Goal: Transaction & Acquisition: Book appointment/travel/reservation

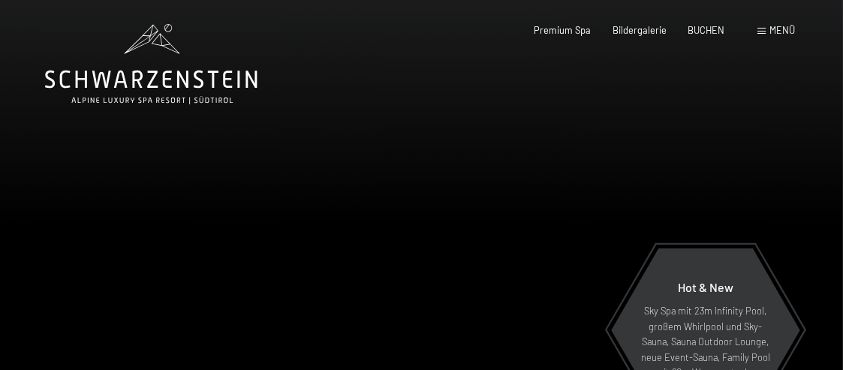
click at [763, 32] on span at bounding box center [761, 31] width 8 height 7
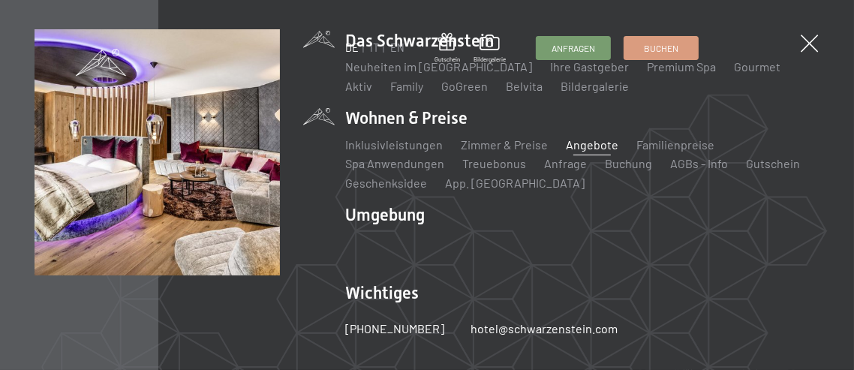
click at [582, 147] on link "Angebote" at bounding box center [592, 144] width 53 height 14
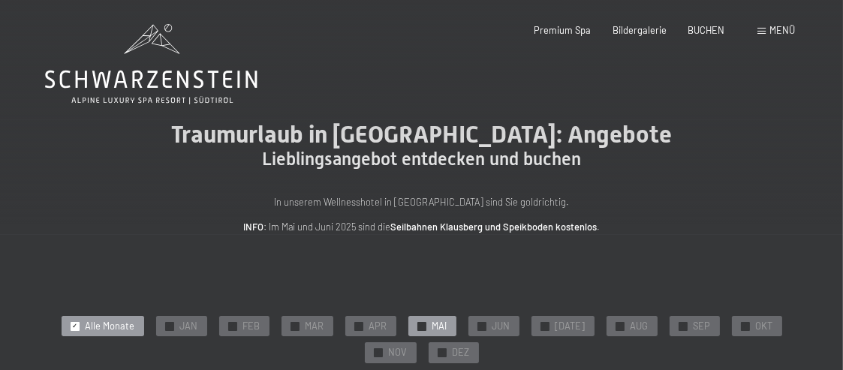
click at [435, 326] on div "✓ MAI" at bounding box center [432, 326] width 48 height 21
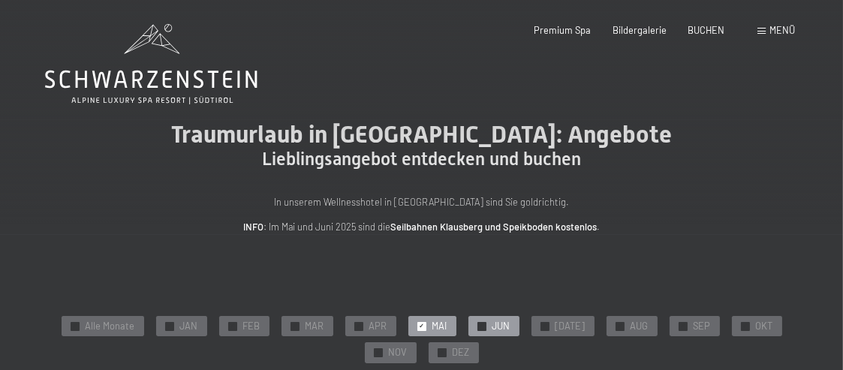
click at [484, 323] on span "✓" at bounding box center [481, 326] width 5 height 8
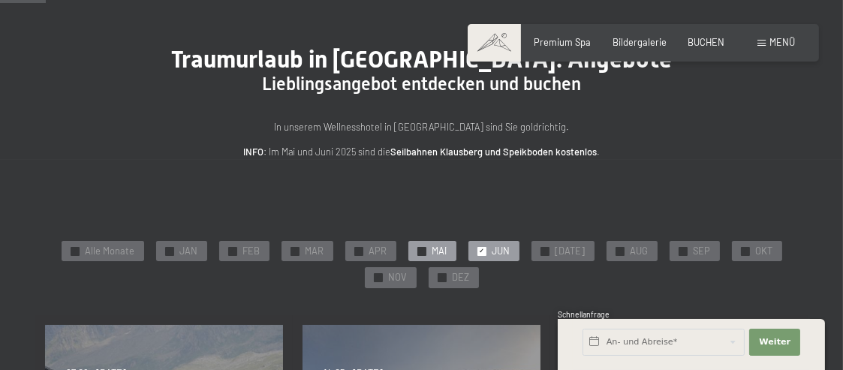
click at [437, 251] on span "MAI" at bounding box center [439, 252] width 15 height 14
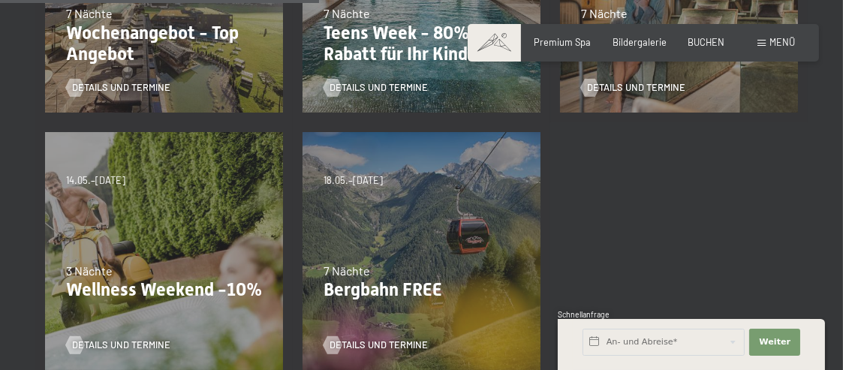
scroll to position [600, 0]
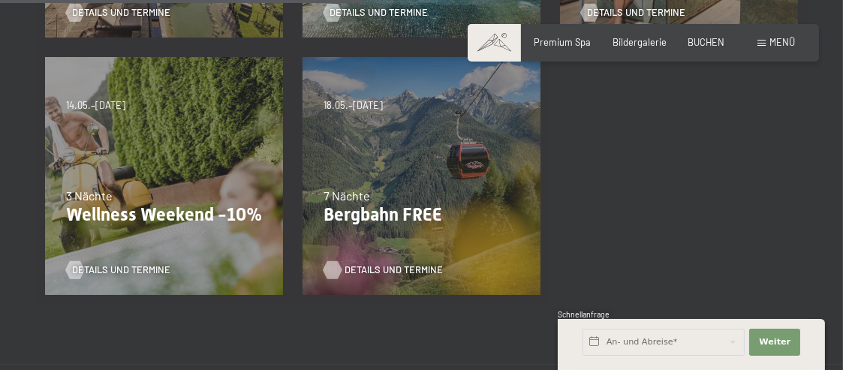
click at [399, 272] on span "Details und Termine" at bounding box center [393, 270] width 98 height 14
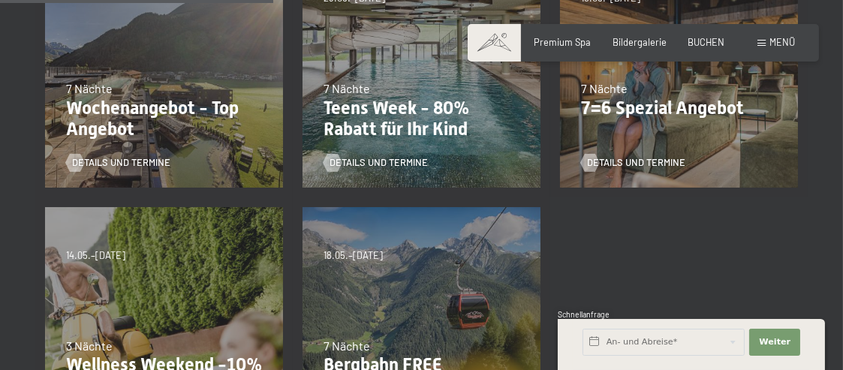
scroll to position [375, 0]
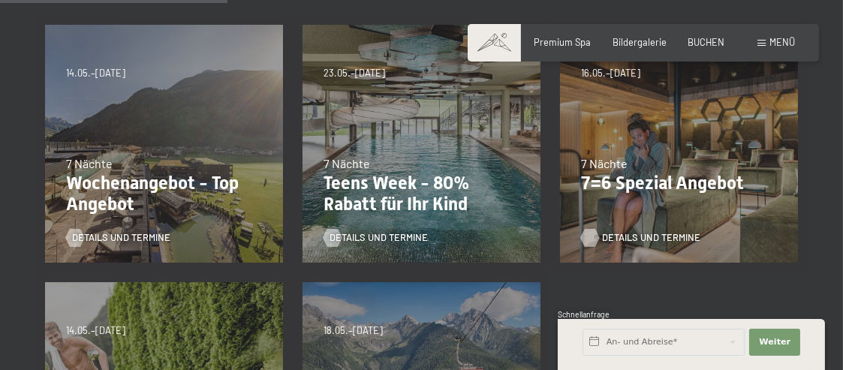
click at [646, 238] on span "Details und Termine" at bounding box center [651, 238] width 98 height 14
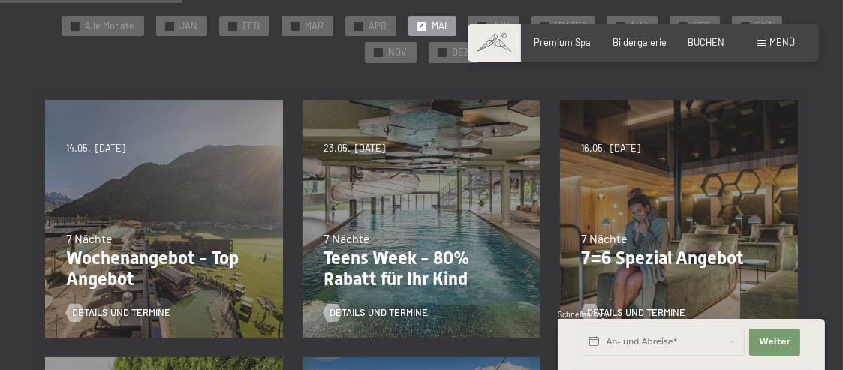
scroll to position [225, 0]
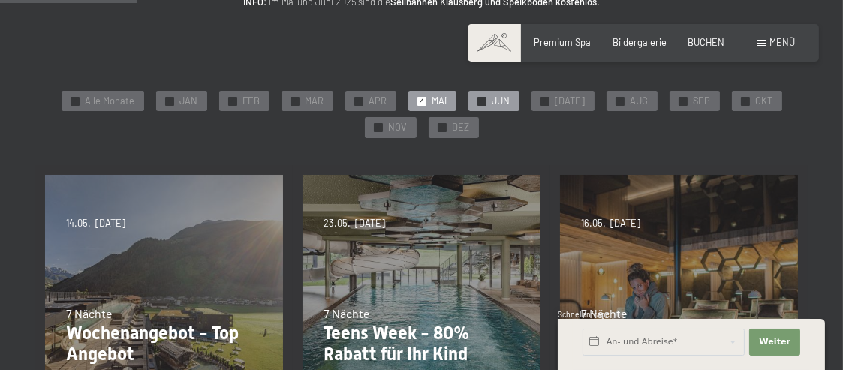
click at [501, 104] on span "JUN" at bounding box center [501, 102] width 18 height 14
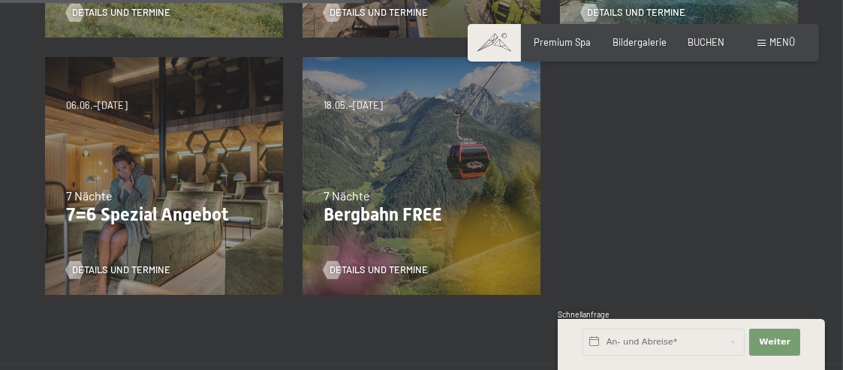
scroll to position [450, 0]
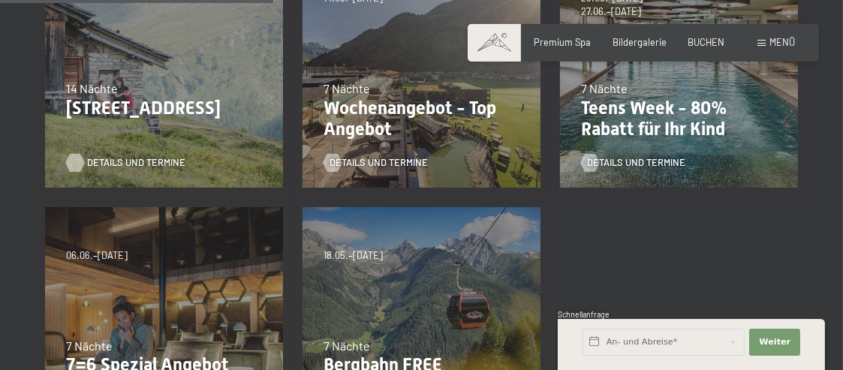
click at [141, 162] on span "Details und Termine" at bounding box center [136, 163] width 98 height 14
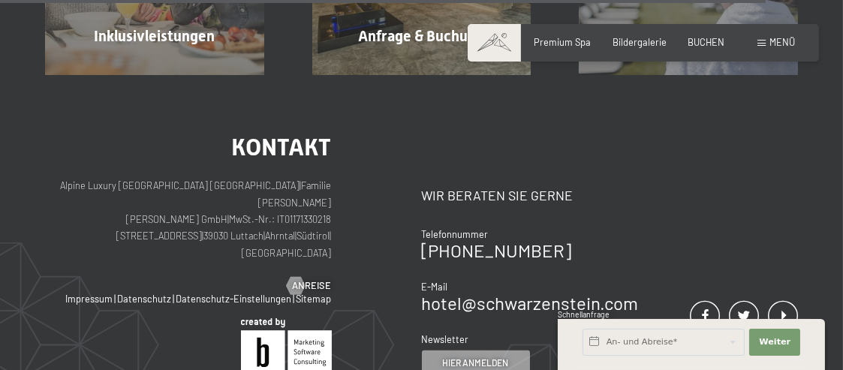
scroll to position [1801, 0]
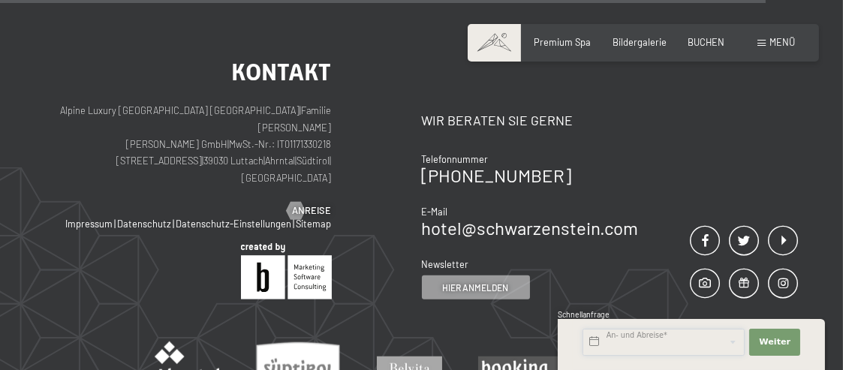
click at [679, 341] on input "text" at bounding box center [663, 342] width 162 height 27
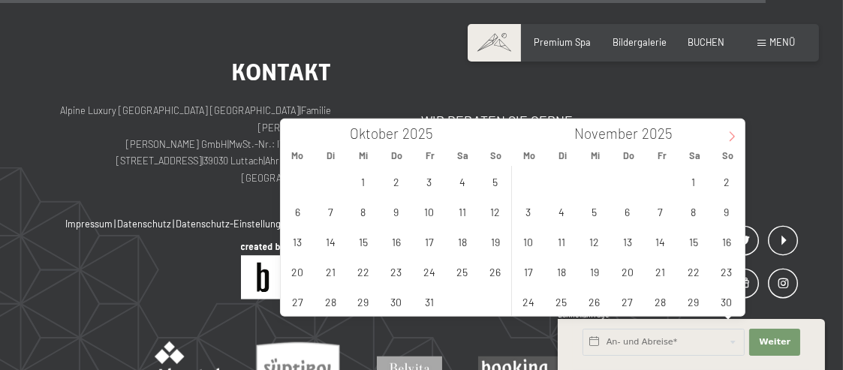
click at [733, 140] on icon at bounding box center [731, 136] width 11 height 11
click at [732, 140] on icon at bounding box center [731, 136] width 11 height 11
type input "2026"
click at [732, 140] on icon at bounding box center [731, 136] width 11 height 11
type input "2026"
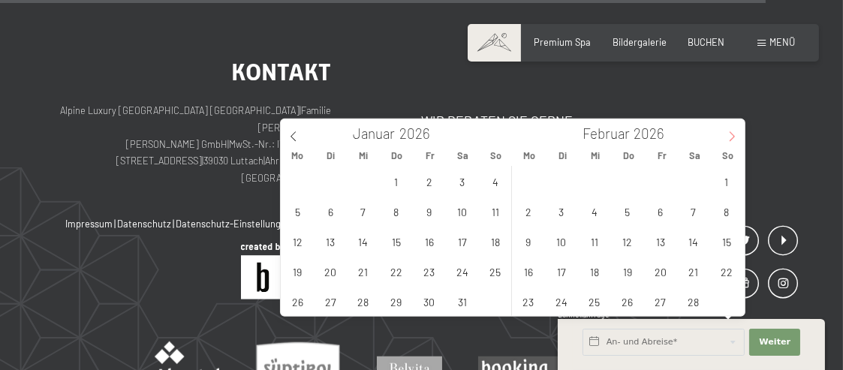
click at [732, 140] on icon at bounding box center [731, 136] width 11 height 11
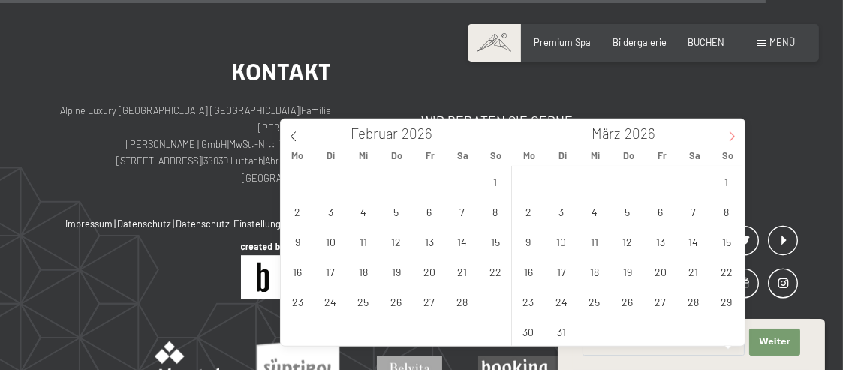
click at [732, 140] on icon at bounding box center [731, 136] width 11 height 11
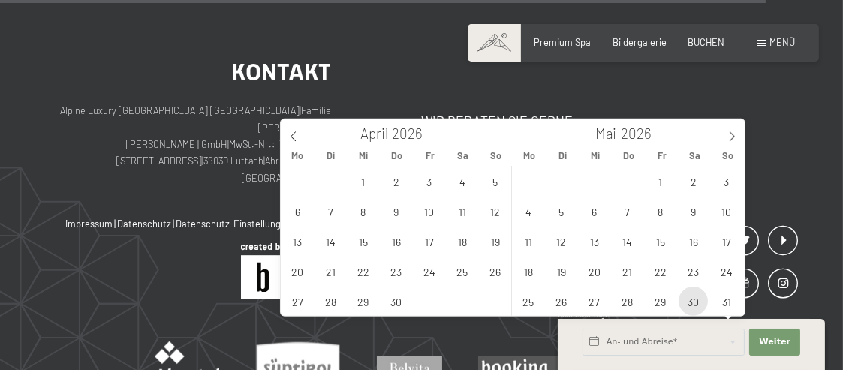
click at [690, 305] on span "30" at bounding box center [692, 301] width 29 height 29
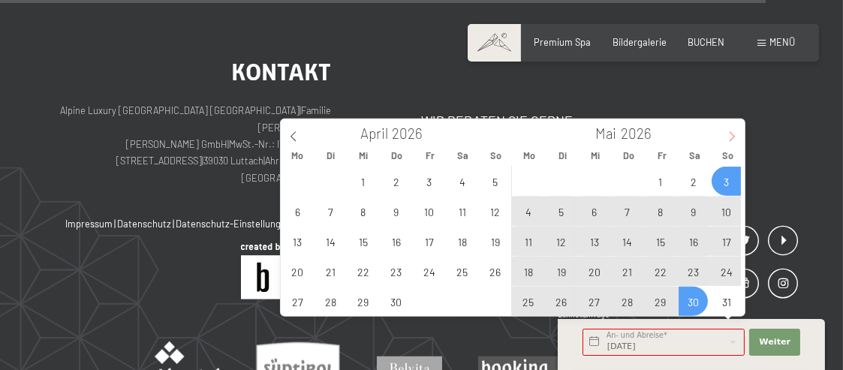
click at [733, 137] on icon at bounding box center [731, 137] width 5 height 10
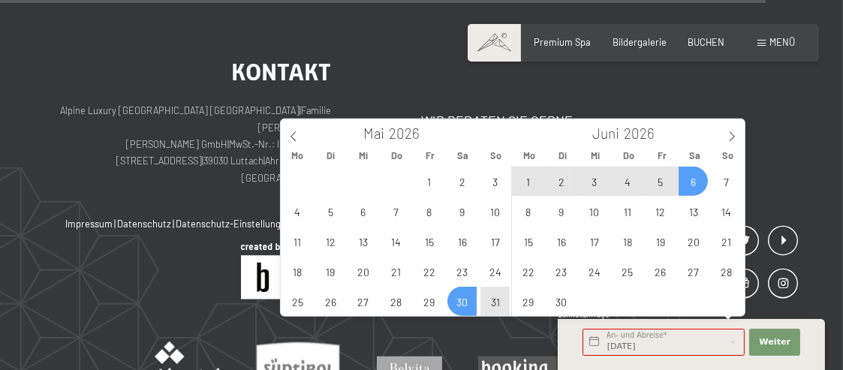
click at [696, 182] on span "6" at bounding box center [692, 181] width 29 height 29
type input "Sa. 30.05.2026 - Sa. 06.06.2026"
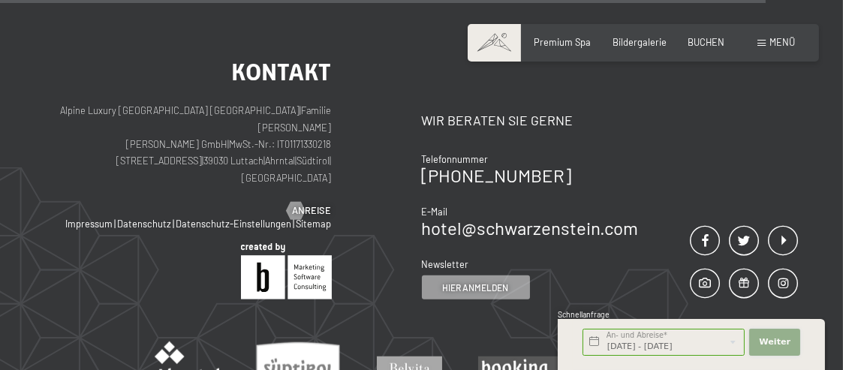
scroll to position [0, 0]
click at [773, 344] on span "Weiter" at bounding box center [775, 342] width 32 height 12
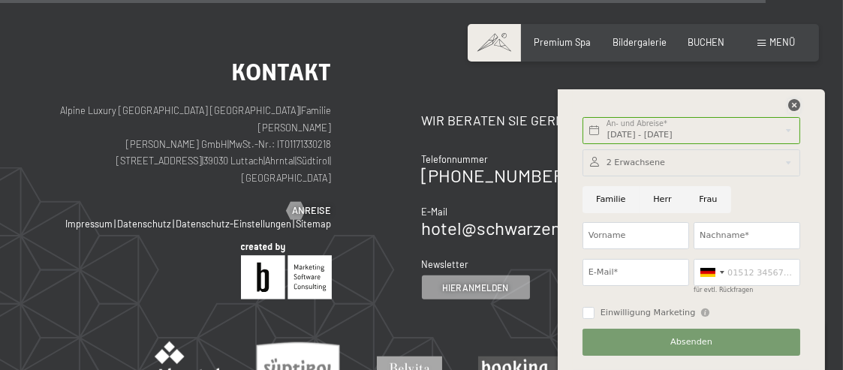
click at [795, 102] on icon at bounding box center [794, 105] width 12 height 12
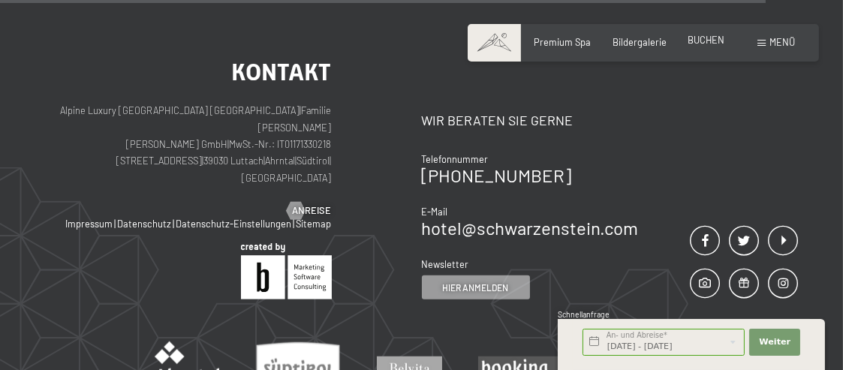
click at [713, 42] on span "BUCHEN" at bounding box center [705, 40] width 37 height 12
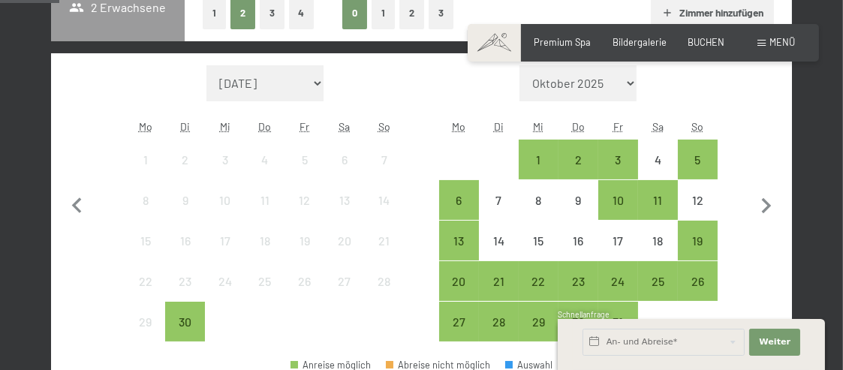
scroll to position [450, 0]
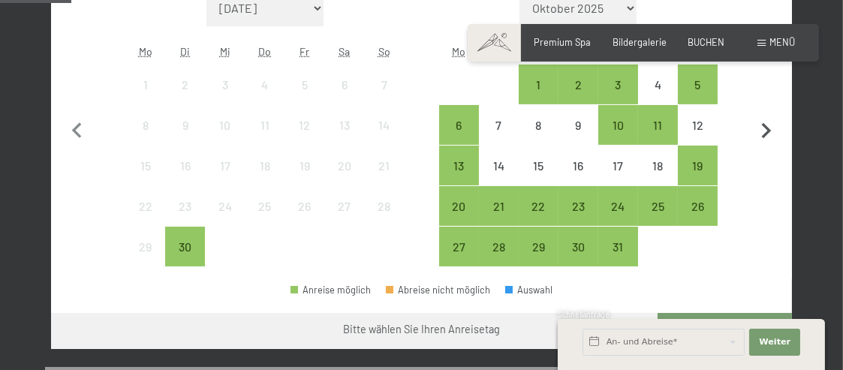
click at [760, 129] on icon "button" at bounding box center [767, 132] width 32 height 32
select select "2025-10-01"
select select "2025-11-01"
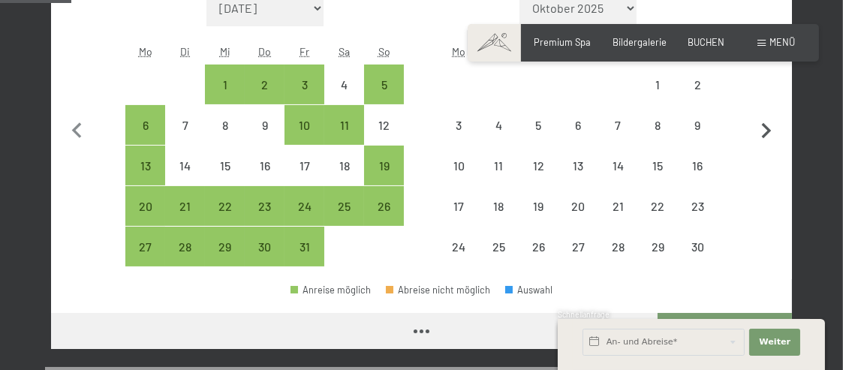
click at [762, 129] on icon "button" at bounding box center [767, 132] width 32 height 32
select select "2025-11-01"
select select "2025-12-01"
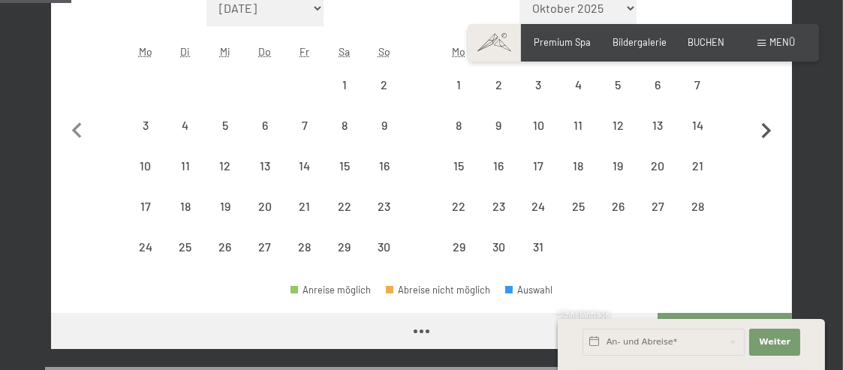
click at [764, 130] on icon "button" at bounding box center [767, 132] width 32 height 32
click at [765, 130] on icon "button" at bounding box center [767, 132] width 32 height 32
select select "[DATE]"
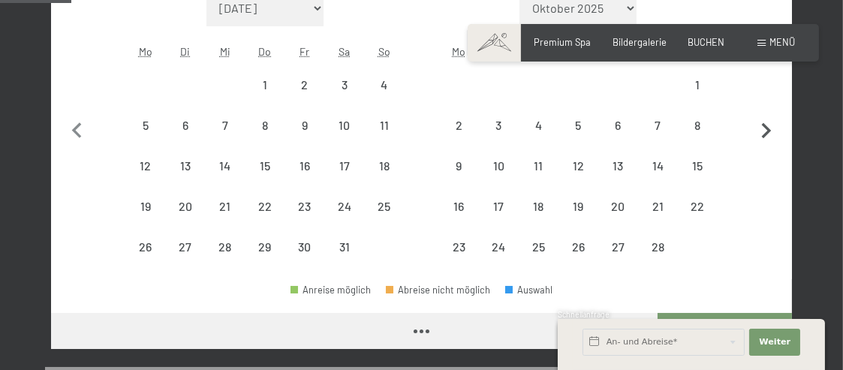
select select "[DATE]"
click at [766, 130] on icon "button" at bounding box center [767, 132] width 32 height 32
select select "[DATE]"
select select "2026-03-01"
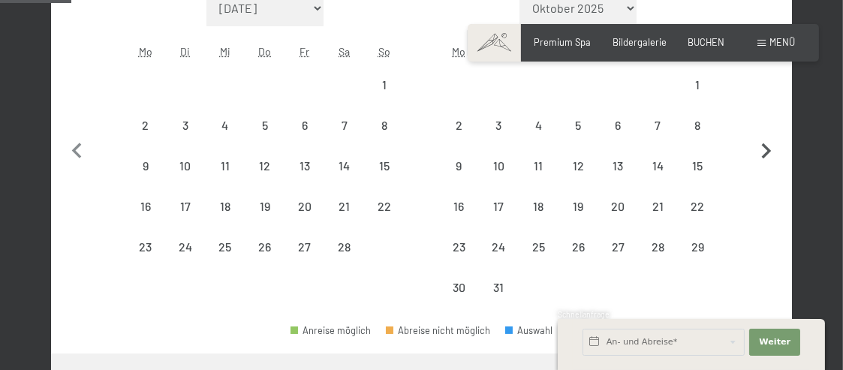
select select "2026-02-01"
select select "2026-03-01"
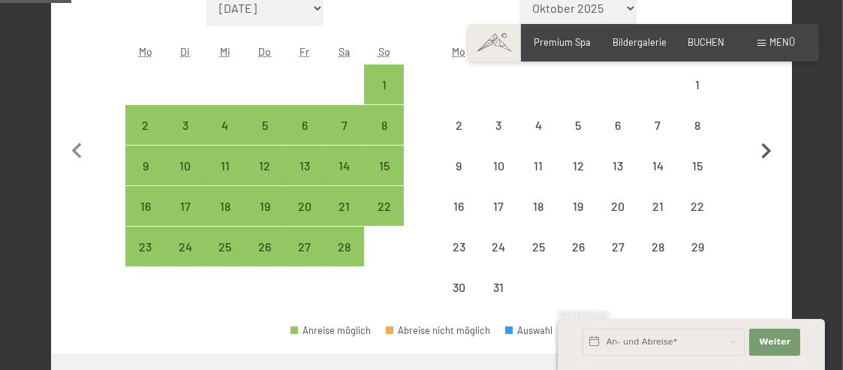
click at [767, 130] on button "button" at bounding box center [767, 149] width 32 height 318
select select "2026-03-01"
select select "2026-04-01"
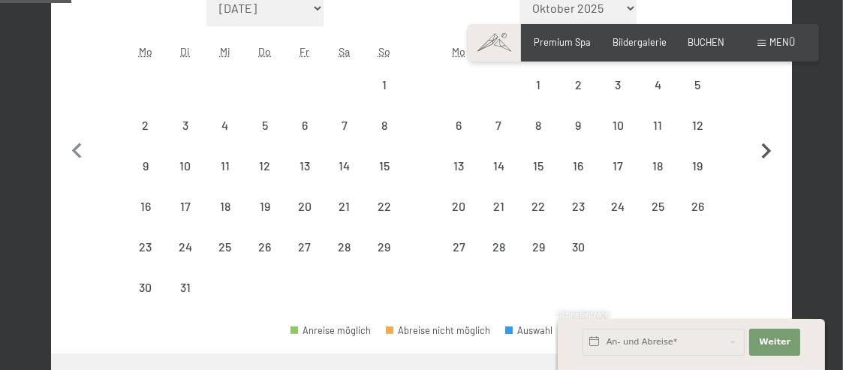
select select "2026-03-01"
select select "2026-04-01"
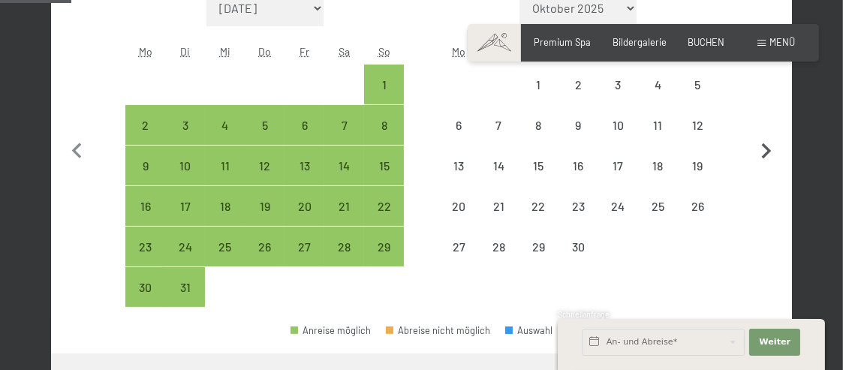
click at [768, 130] on button "button" at bounding box center [767, 149] width 32 height 318
select select "[DATE]"
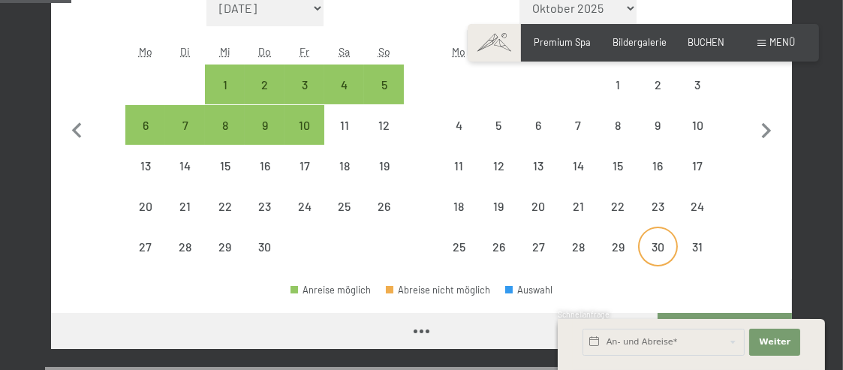
select select "[DATE]"
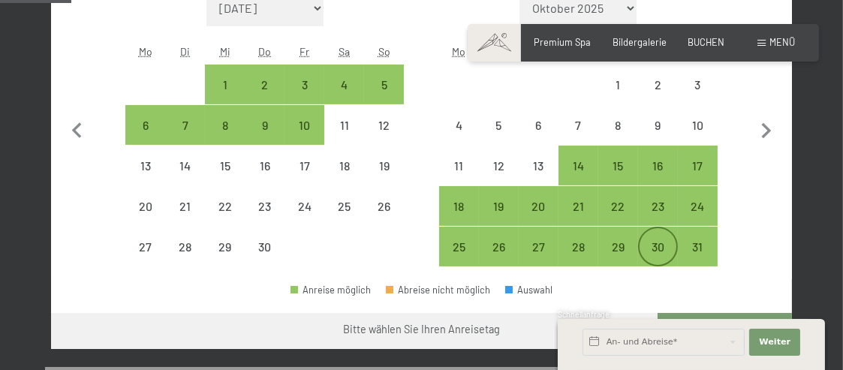
click at [659, 248] on div "30" at bounding box center [657, 259] width 37 height 37
select select "[DATE]"
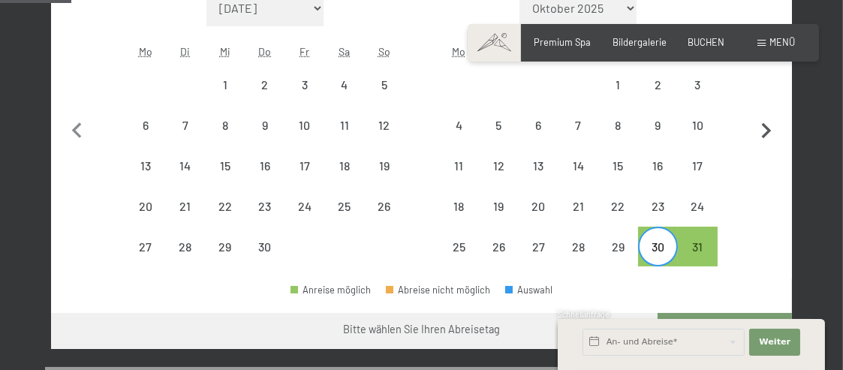
click at [763, 133] on icon "button" at bounding box center [767, 132] width 32 height 32
select select "[DATE]"
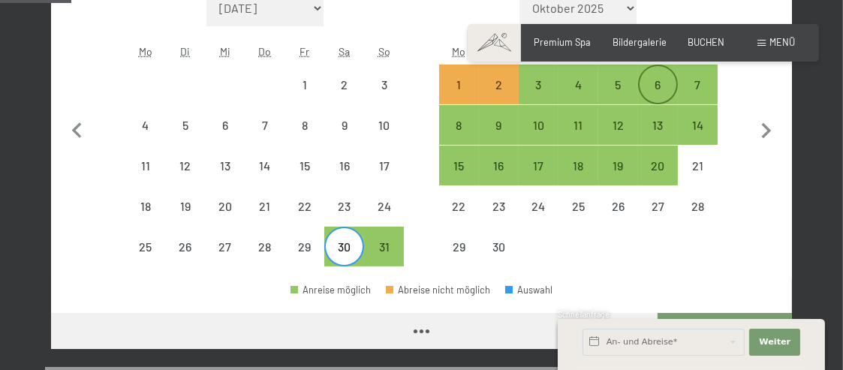
select select "[DATE]"
click at [663, 87] on div "6" at bounding box center [657, 97] width 37 height 37
select select "[DATE]"
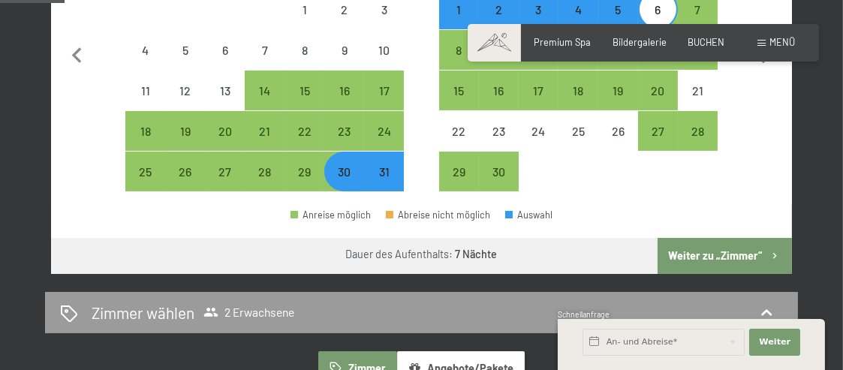
scroll to position [600, 0]
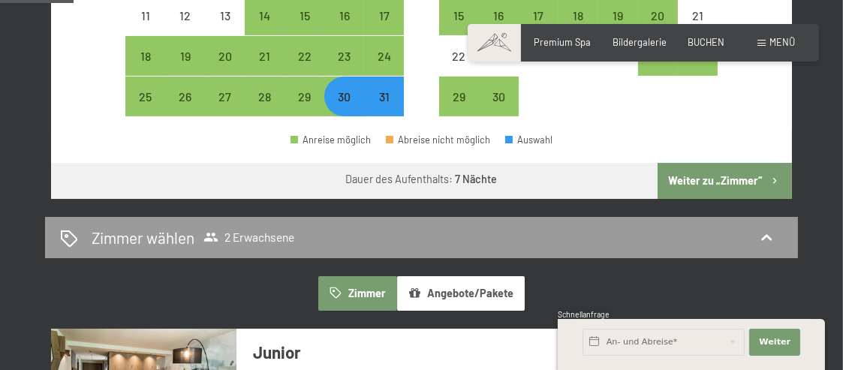
click at [723, 187] on button "Weiter zu „Zimmer“" at bounding box center [724, 181] width 134 height 36
select select "[DATE]"
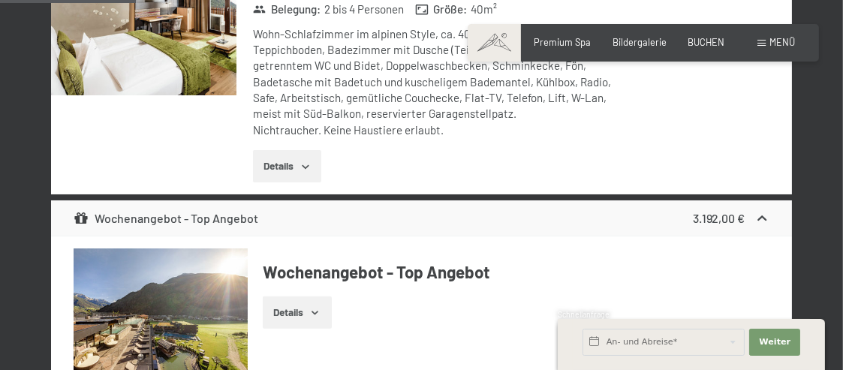
scroll to position [1036, 0]
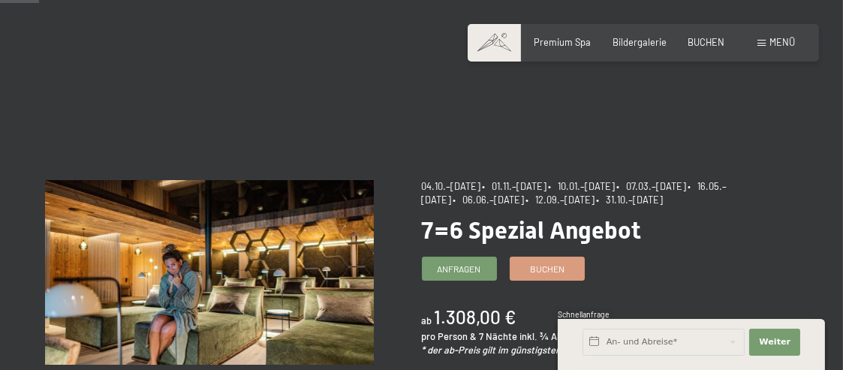
scroll to position [75, 0]
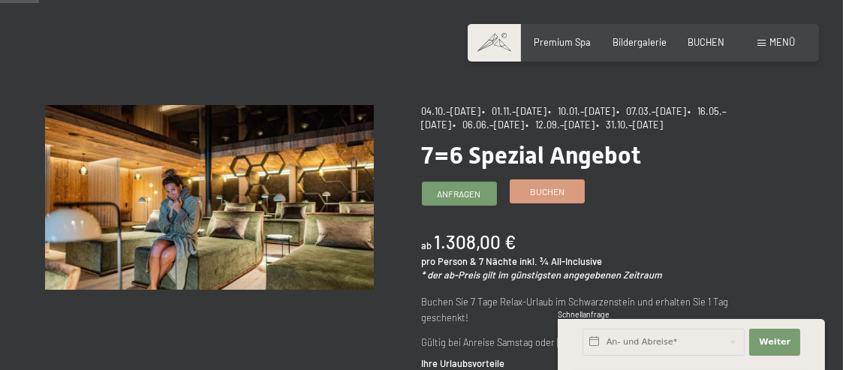
click at [540, 198] on span "Buchen" at bounding box center [547, 191] width 35 height 13
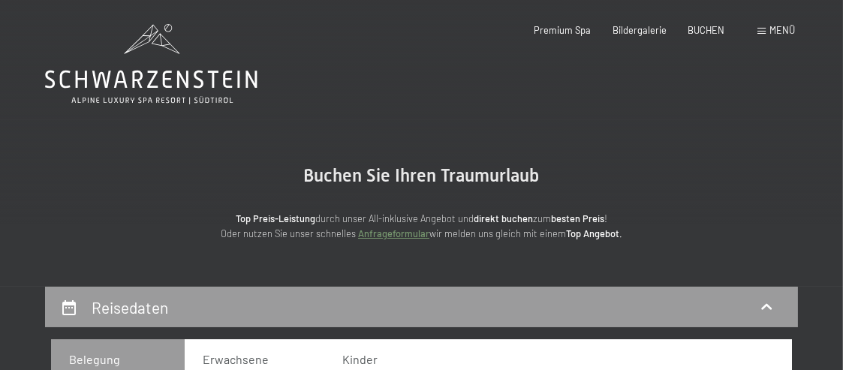
select select "[DATE]"
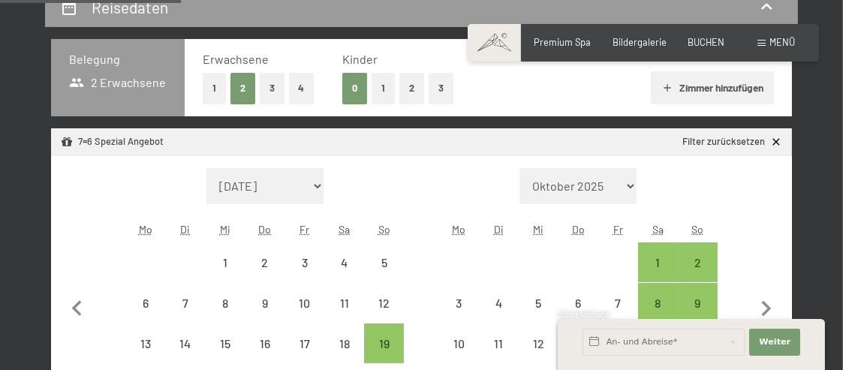
scroll to position [450, 0]
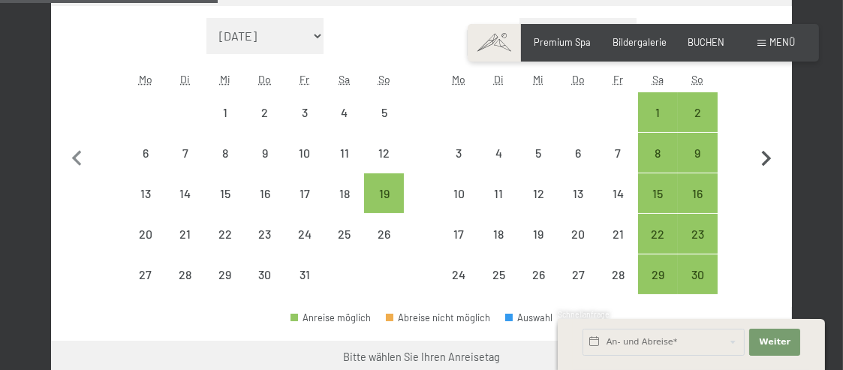
click at [769, 158] on icon "button" at bounding box center [767, 159] width 10 height 16
select select "[DATE]"
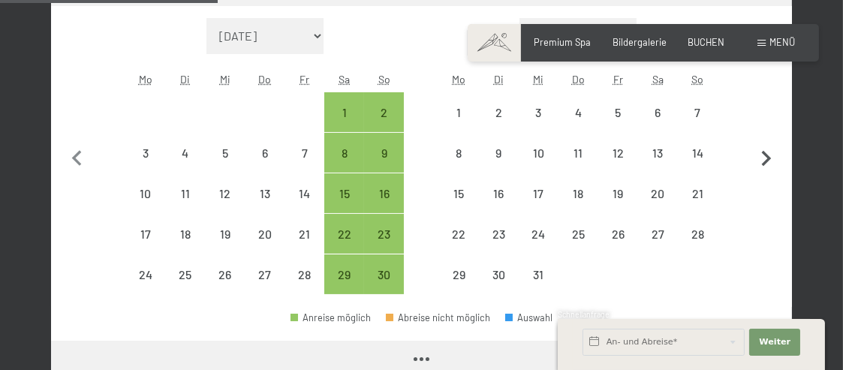
select select "2025-11-01"
select select "2025-12-01"
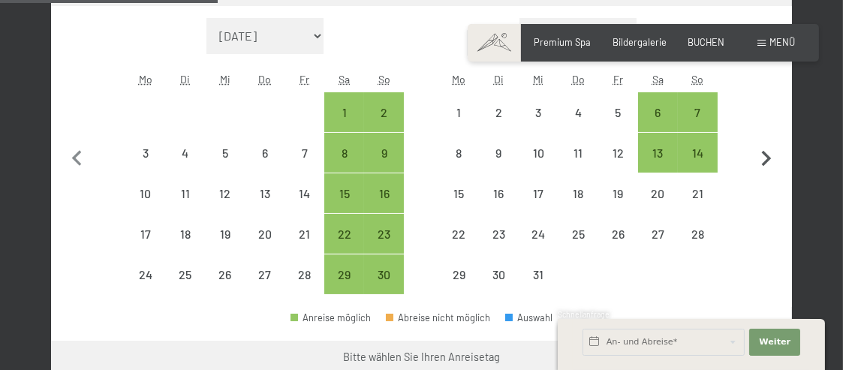
click at [766, 155] on icon "button" at bounding box center [767, 159] width 10 height 16
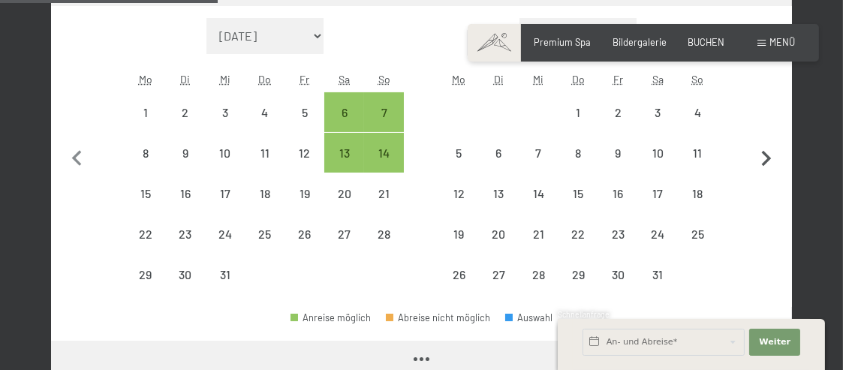
click at [765, 155] on icon "button" at bounding box center [767, 159] width 32 height 32
select select "2026-01-01"
select select "2026-02-01"
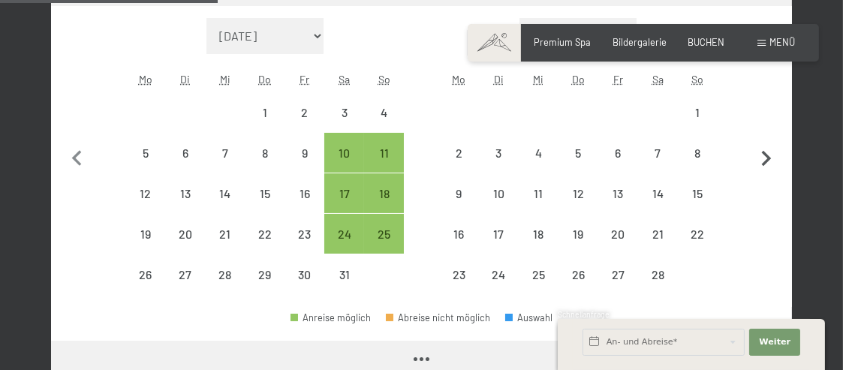
click at [765, 155] on icon "button" at bounding box center [767, 159] width 32 height 32
select select "2026-02-01"
select select "[DATE]"
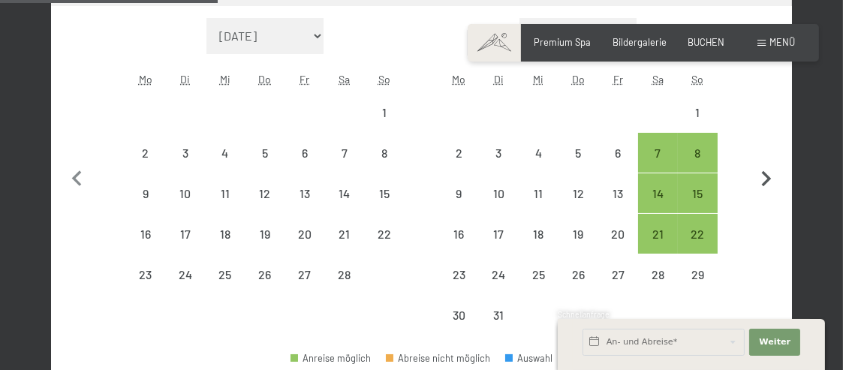
click at [764, 155] on button "button" at bounding box center [767, 177] width 32 height 318
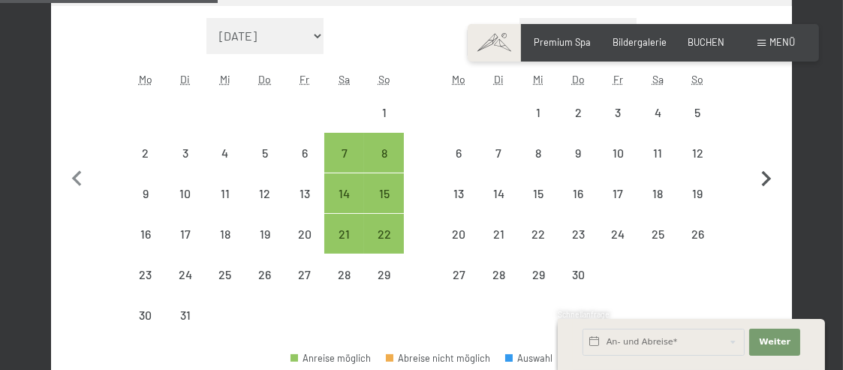
select select "[DATE]"
click at [765, 177] on icon "button" at bounding box center [767, 180] width 32 height 32
select select "[DATE]"
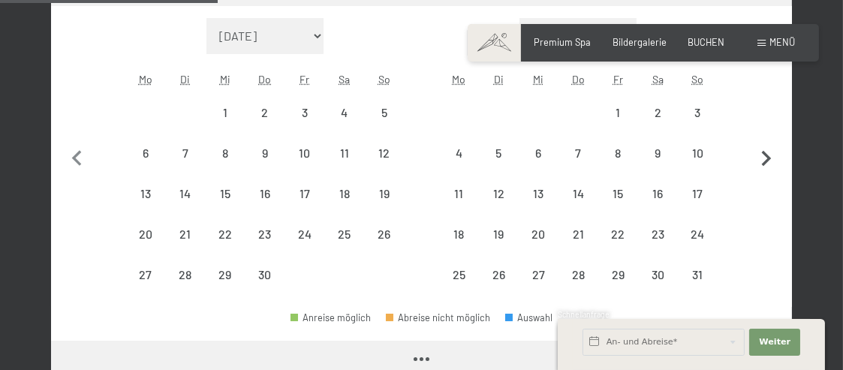
select select "[DATE]"
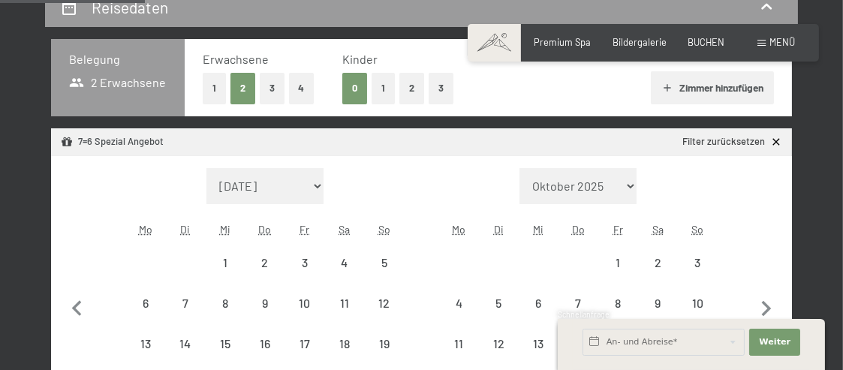
scroll to position [375, 0]
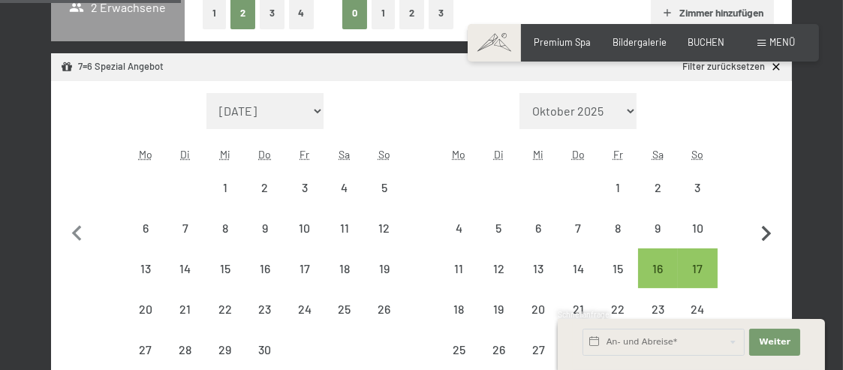
click at [769, 233] on icon "button" at bounding box center [767, 234] width 10 height 16
select select "[DATE]"
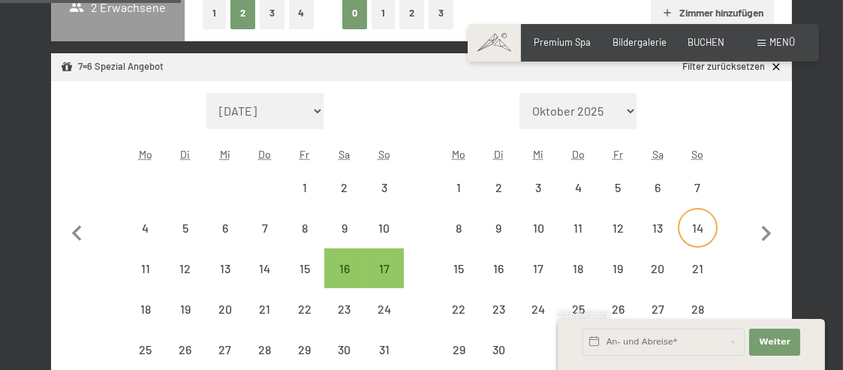
select select "[DATE]"
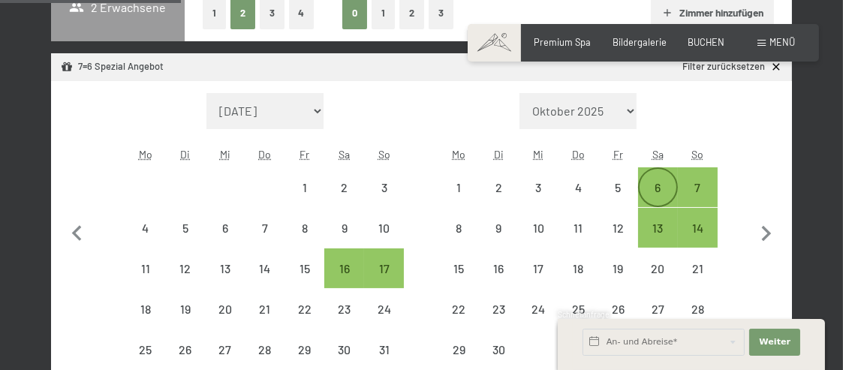
click at [653, 184] on div "6" at bounding box center [657, 200] width 37 height 37
select select "[DATE]"
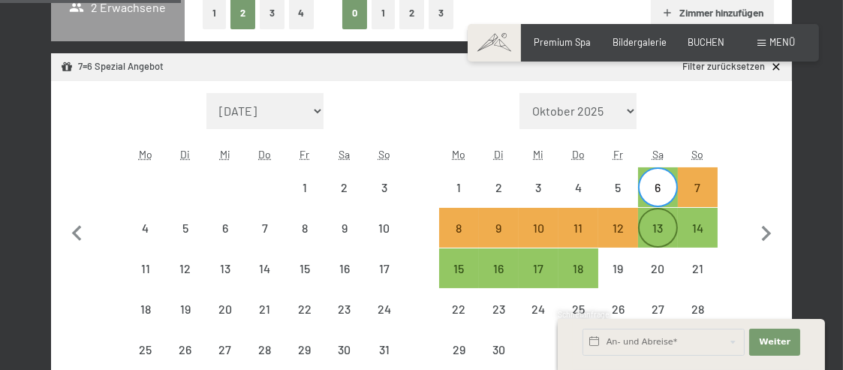
click at [657, 232] on div "13" at bounding box center [657, 240] width 37 height 37
select select "[DATE]"
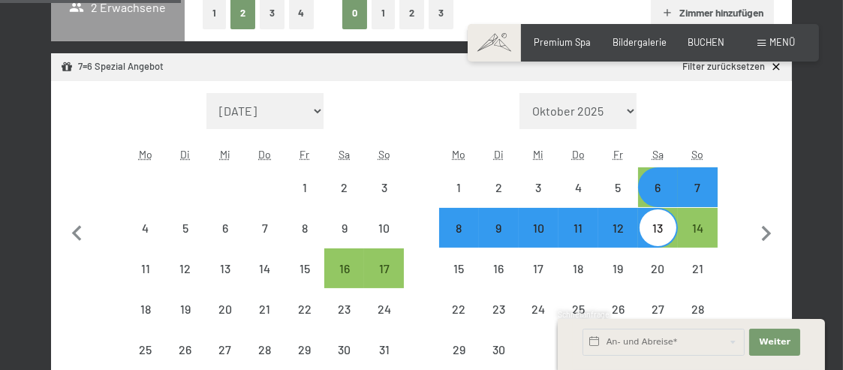
select select "[DATE]"
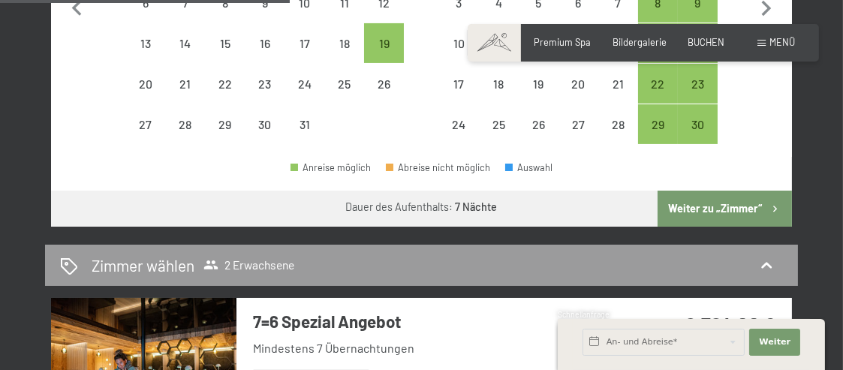
click at [709, 215] on button "Weiter zu „Zimmer“" at bounding box center [724, 209] width 134 height 36
select select "[DATE]"
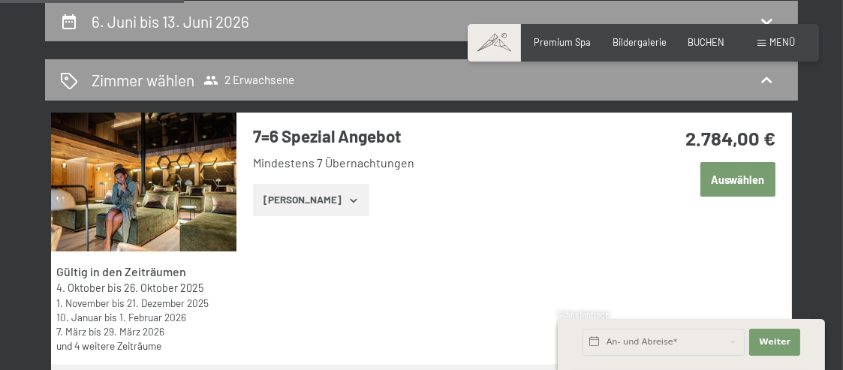
scroll to position [211, 0]
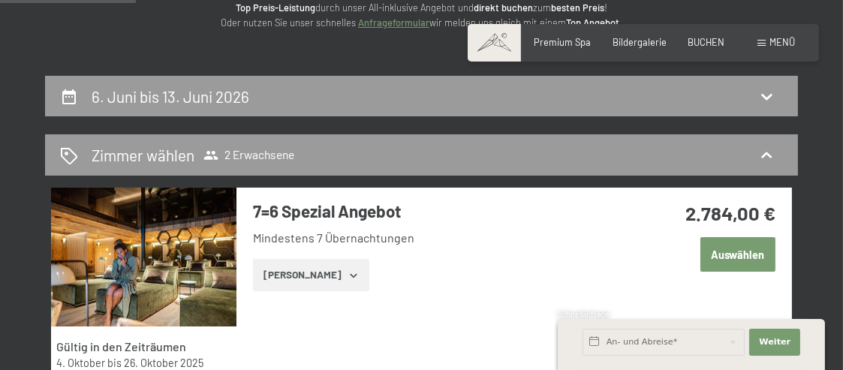
click at [751, 264] on button "Auswählen" at bounding box center [737, 254] width 75 height 35
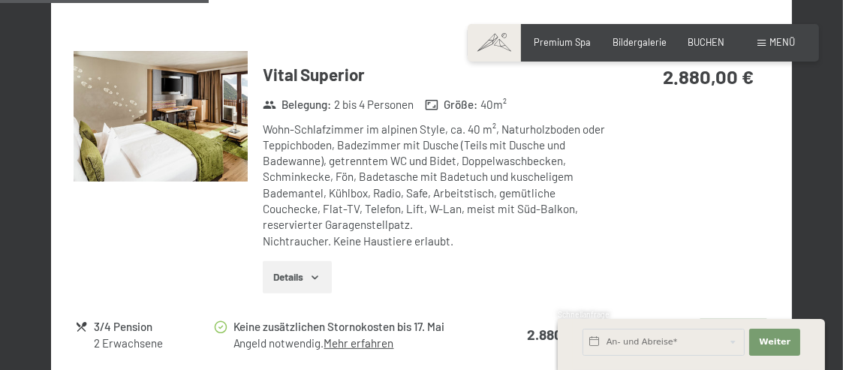
scroll to position [1082, 0]
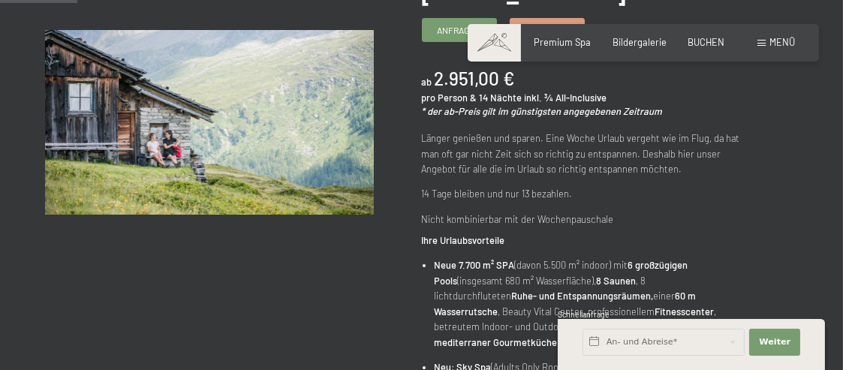
scroll to position [150, 0]
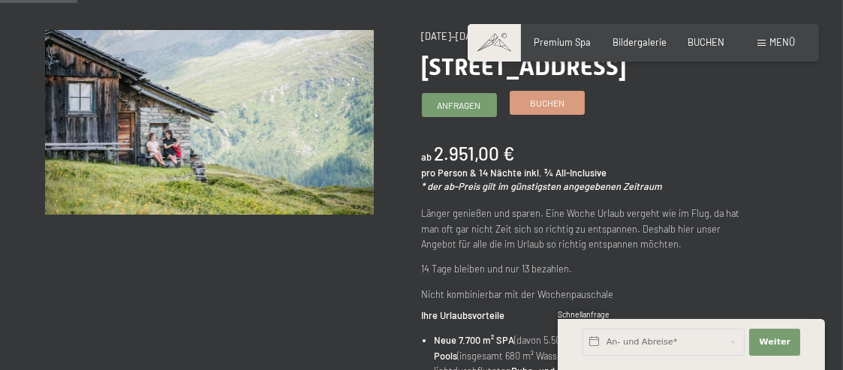
click at [540, 104] on span "Buchen" at bounding box center [547, 103] width 35 height 13
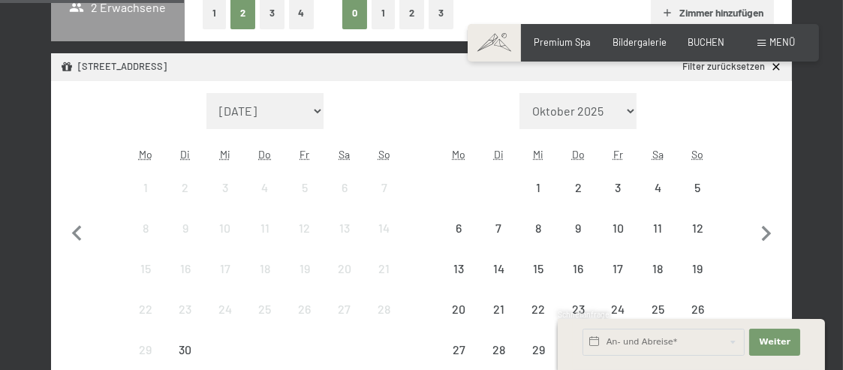
scroll to position [450, 0]
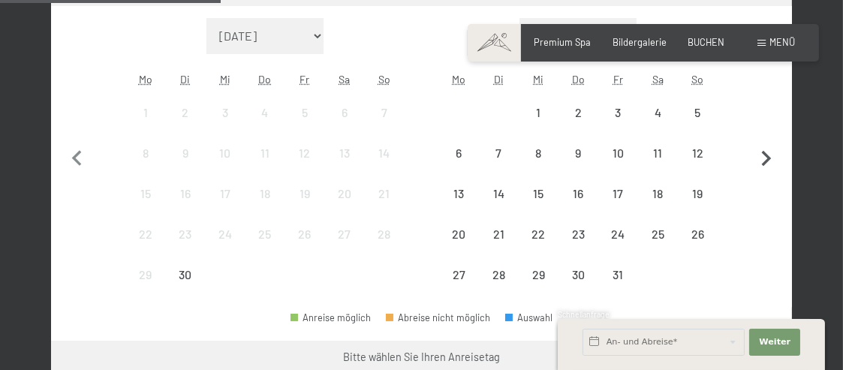
click at [764, 158] on icon "button" at bounding box center [767, 159] width 32 height 32
select select "[DATE]"
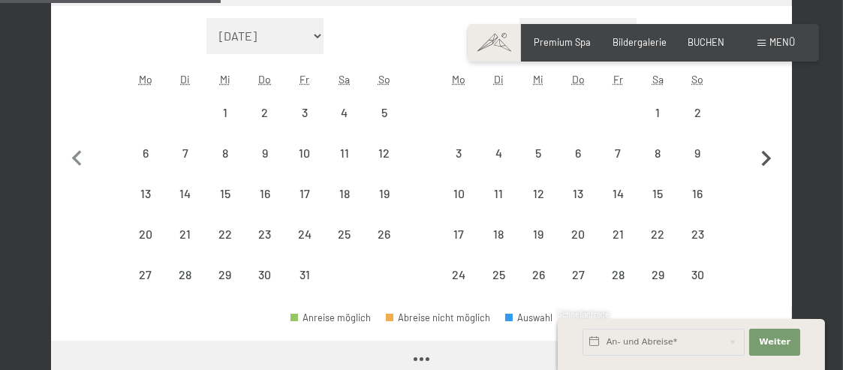
select select "[DATE]"
click at [764, 158] on icon "button" at bounding box center [767, 159] width 32 height 32
select select "[DATE]"
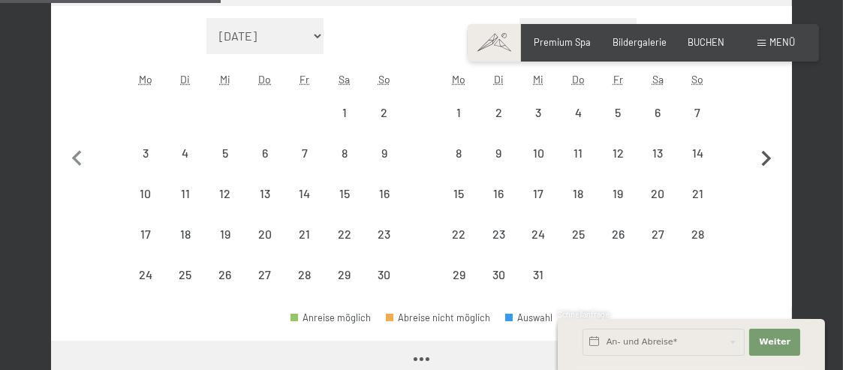
click at [764, 158] on icon "button" at bounding box center [767, 159] width 32 height 32
select select "[DATE]"
click at [765, 158] on icon "button" at bounding box center [767, 159] width 32 height 32
select select "[DATE]"
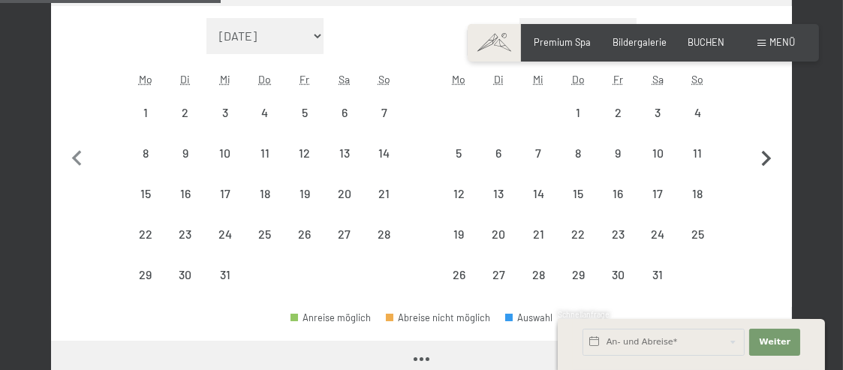
select select "[DATE]"
click at [765, 158] on icon "button" at bounding box center [767, 159] width 32 height 32
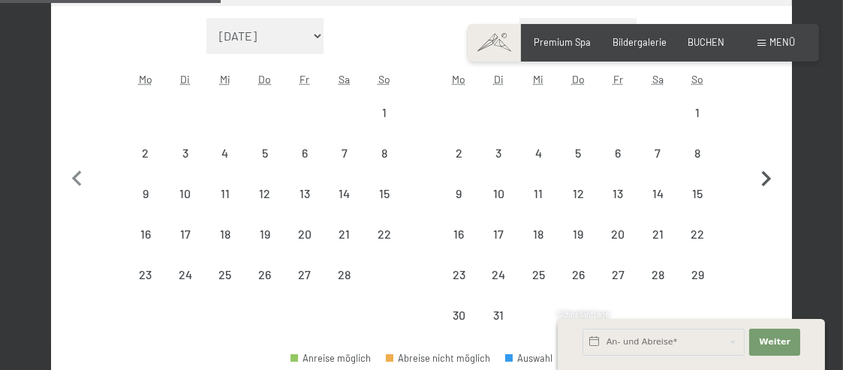
click at [765, 158] on button "button" at bounding box center [767, 177] width 32 height 318
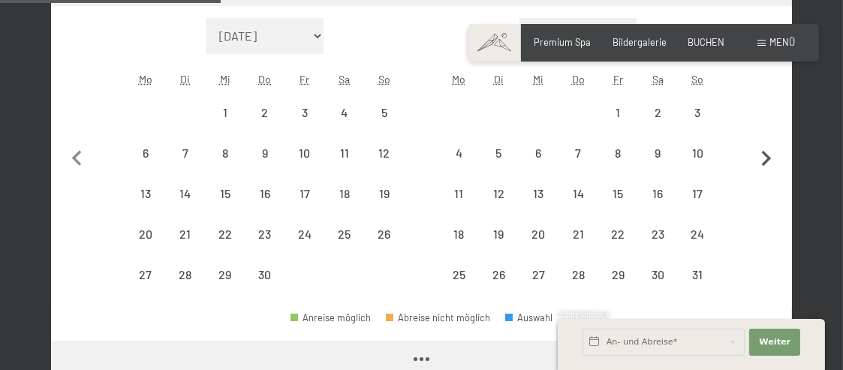
select select "[DATE]"
click at [765, 158] on icon "button" at bounding box center [767, 159] width 32 height 32
select select "[DATE]"
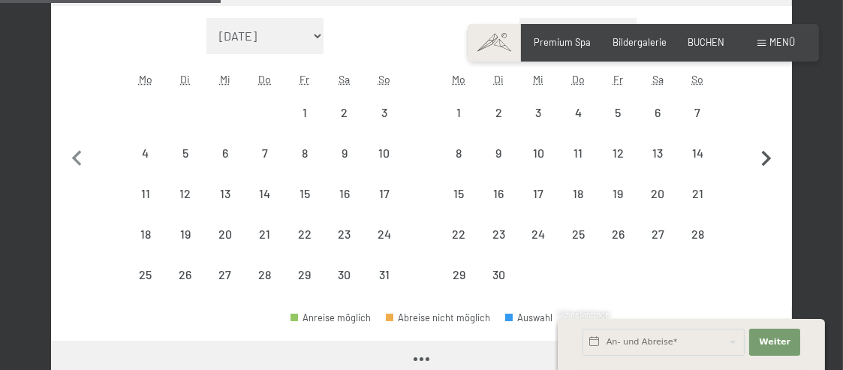
select select "[DATE]"
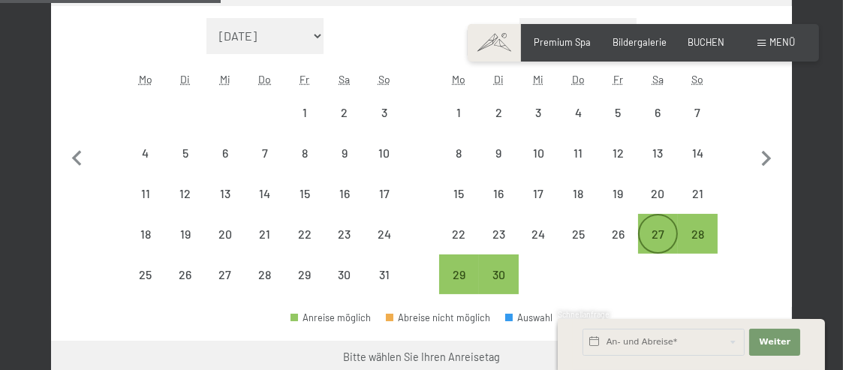
click at [654, 232] on div "27" at bounding box center [657, 246] width 37 height 37
select select "[DATE]"
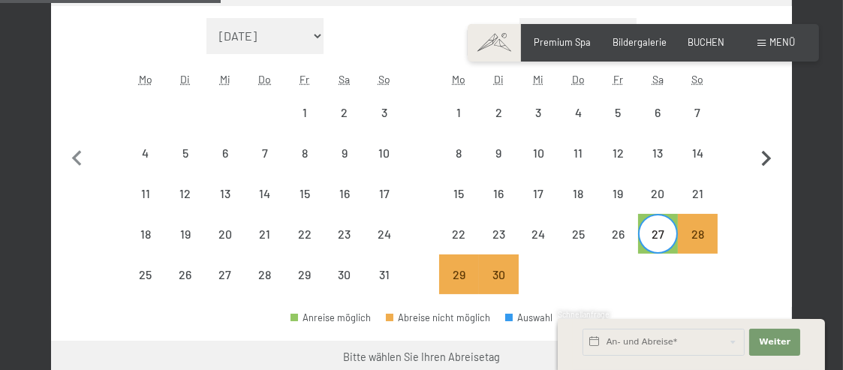
click at [766, 155] on icon "button" at bounding box center [767, 159] width 10 height 16
select select "[DATE]"
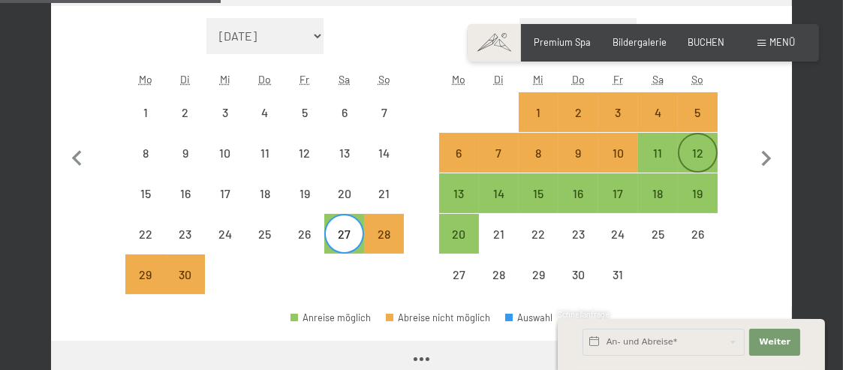
select select "[DATE]"
click at [658, 161] on div "11" at bounding box center [657, 165] width 37 height 37
select select "[DATE]"
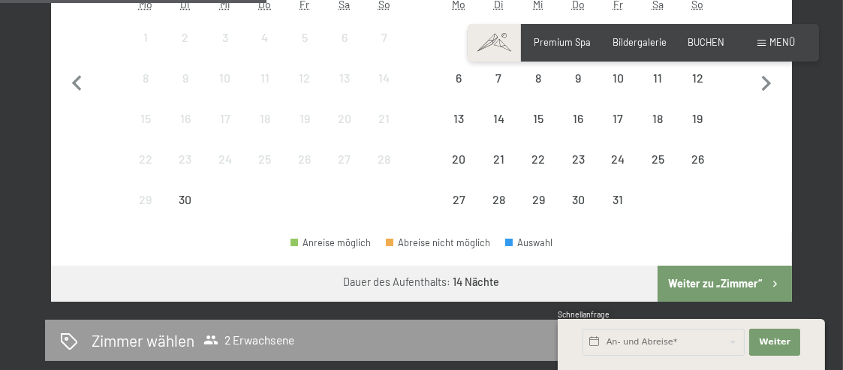
click at [708, 278] on button "Weiter zu „Zimmer“" at bounding box center [724, 284] width 134 height 36
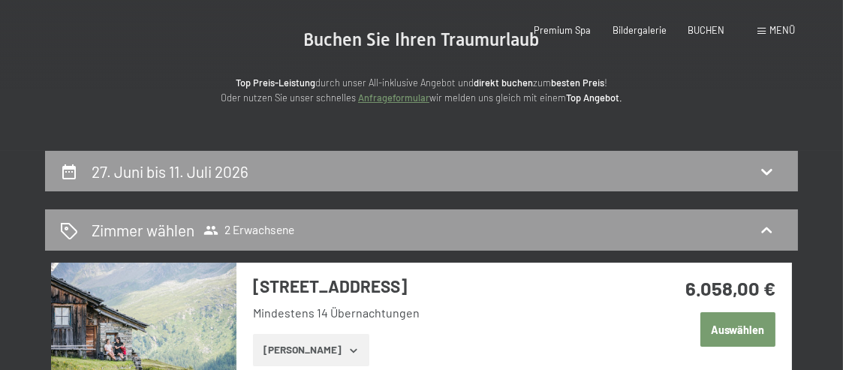
scroll to position [0, 0]
